Goal: Check status: Verify the current state of an ongoing process or item

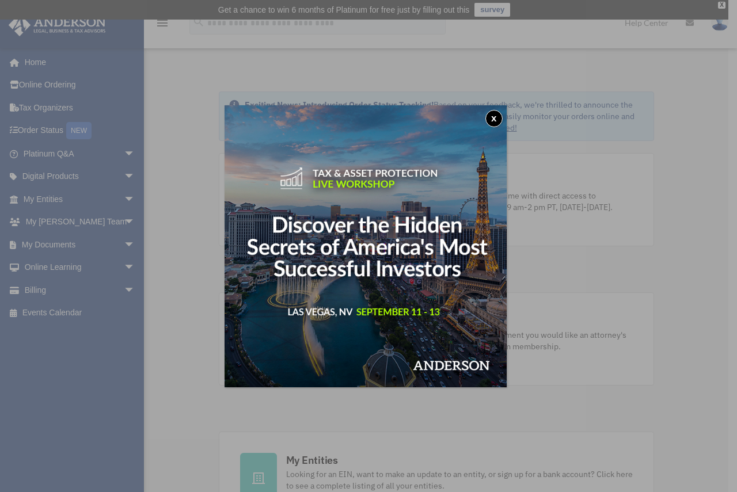
click at [502, 115] on button "x" at bounding box center [493, 118] width 17 height 17
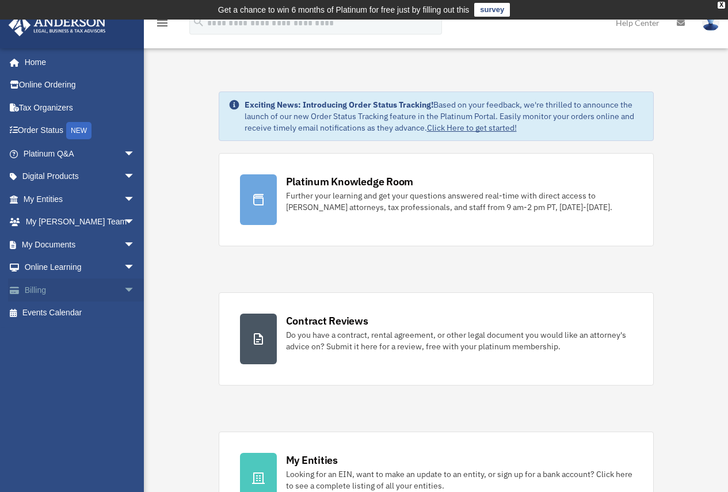
click at [53, 283] on link "Billing arrow_drop_down" at bounding box center [80, 290] width 144 height 23
click at [124, 288] on span "arrow_drop_down" at bounding box center [135, 291] width 23 height 24
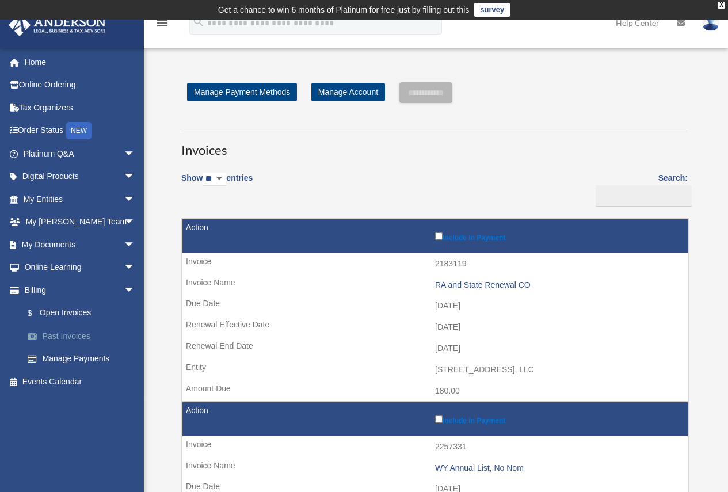
click at [64, 338] on link "Past Invoices" at bounding box center [84, 336] width 136 height 23
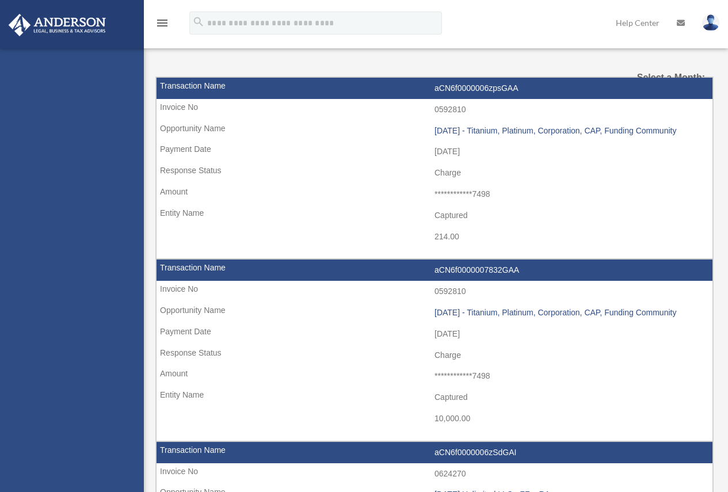
select select
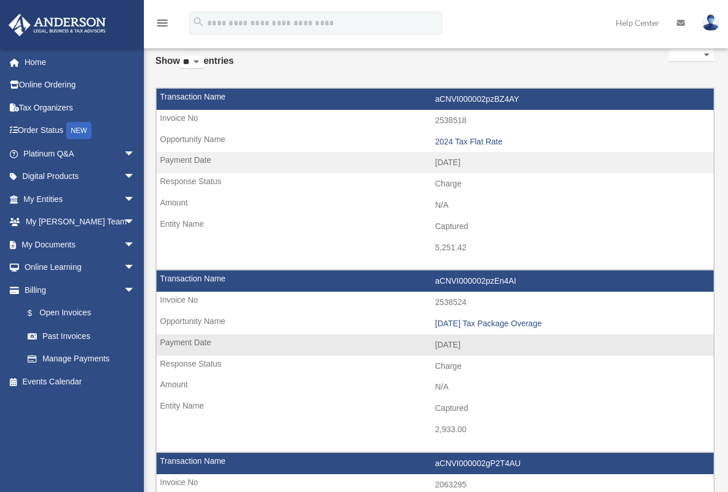
scroll to position [58, 0]
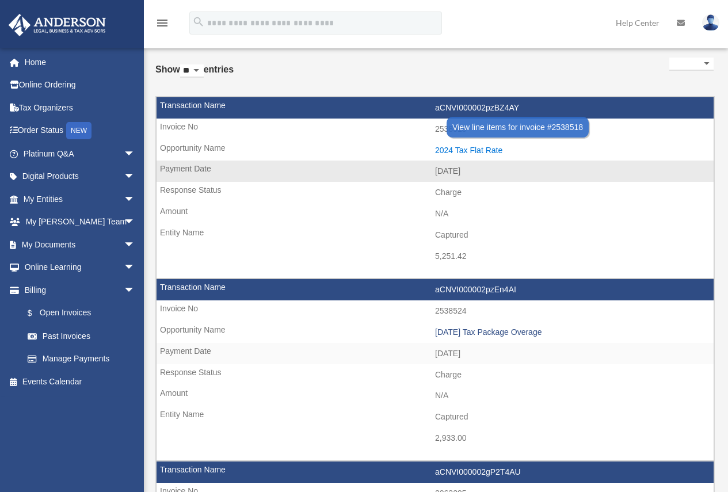
click at [468, 147] on div "2024 Tax Flat Rate" at bounding box center [571, 151] width 273 height 10
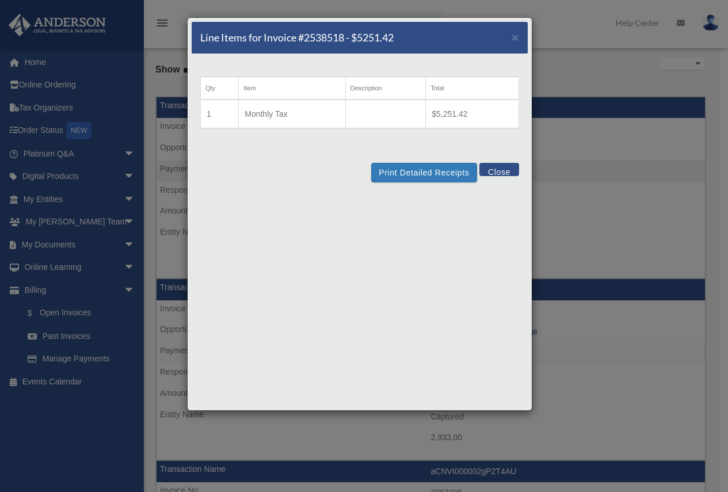
click at [497, 169] on button "Close" at bounding box center [499, 169] width 40 height 13
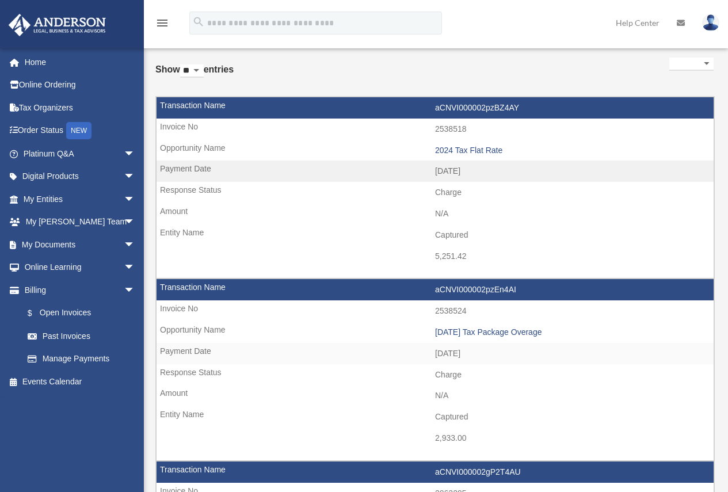
click at [715, 18] on img at bounding box center [710, 22] width 17 height 17
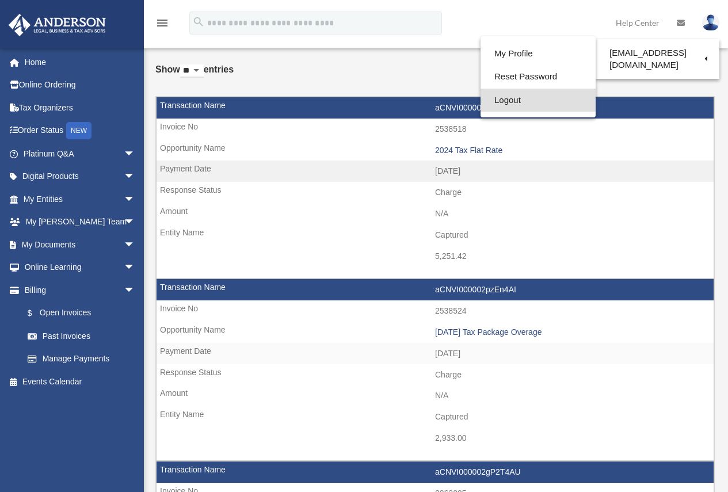
click at [502, 102] on link "Logout" at bounding box center [537, 101] width 115 height 24
